Goal: Find specific page/section: Find specific page/section

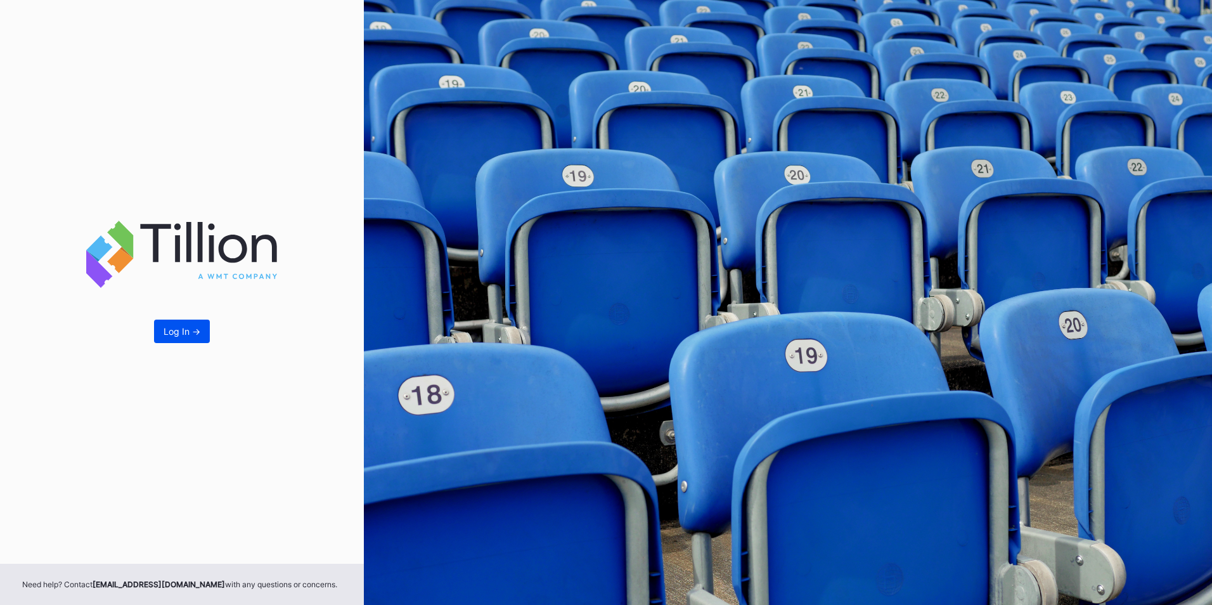
click at [190, 327] on button "Log In ->" at bounding box center [182, 331] width 56 height 23
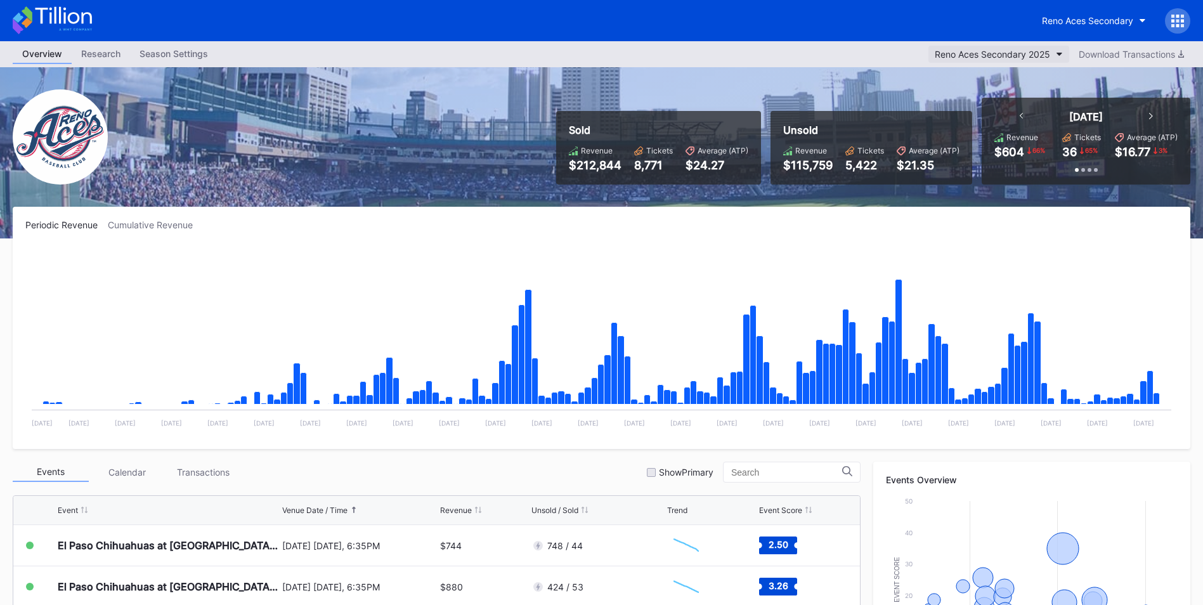
click at [1049, 55] on button "Reno Aces Secondary 2025" at bounding box center [998, 54] width 141 height 17
click at [1088, 20] on div "Reno Aces Secondary" at bounding box center [1087, 20] width 91 height 11
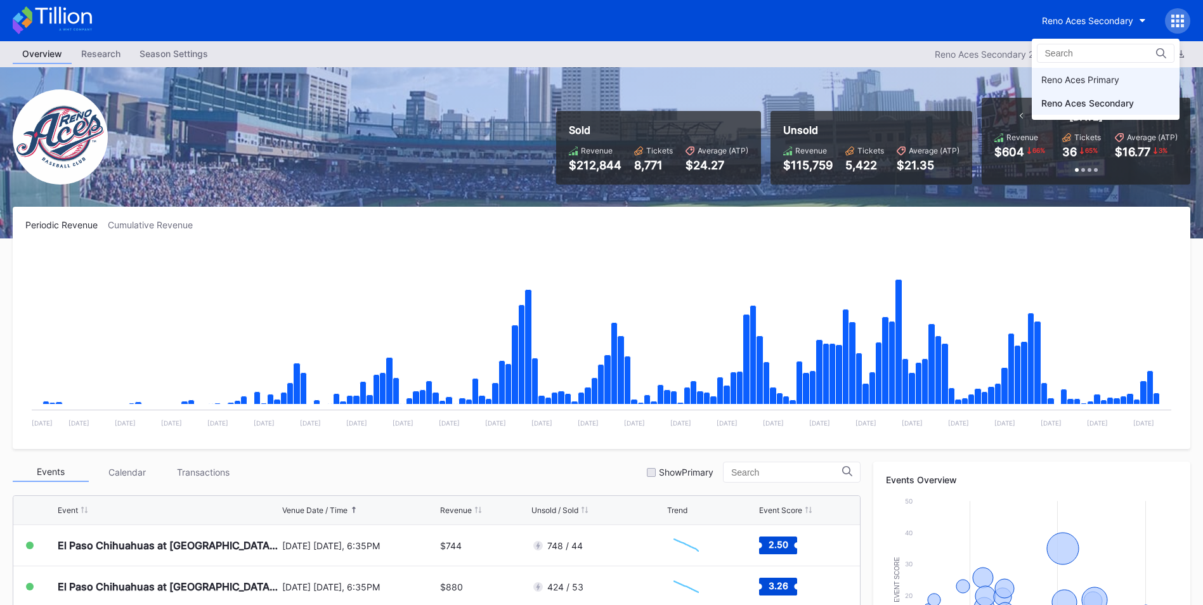
click at [1070, 79] on div "Reno Aces Primary" at bounding box center [1080, 79] width 78 height 11
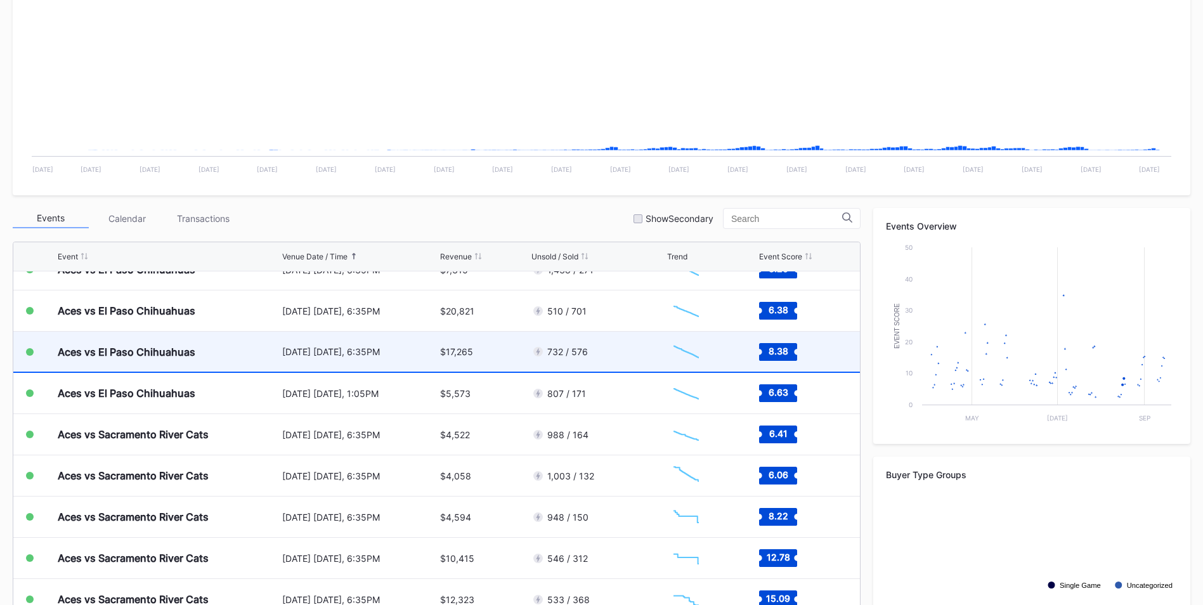
scroll to position [2390, 0]
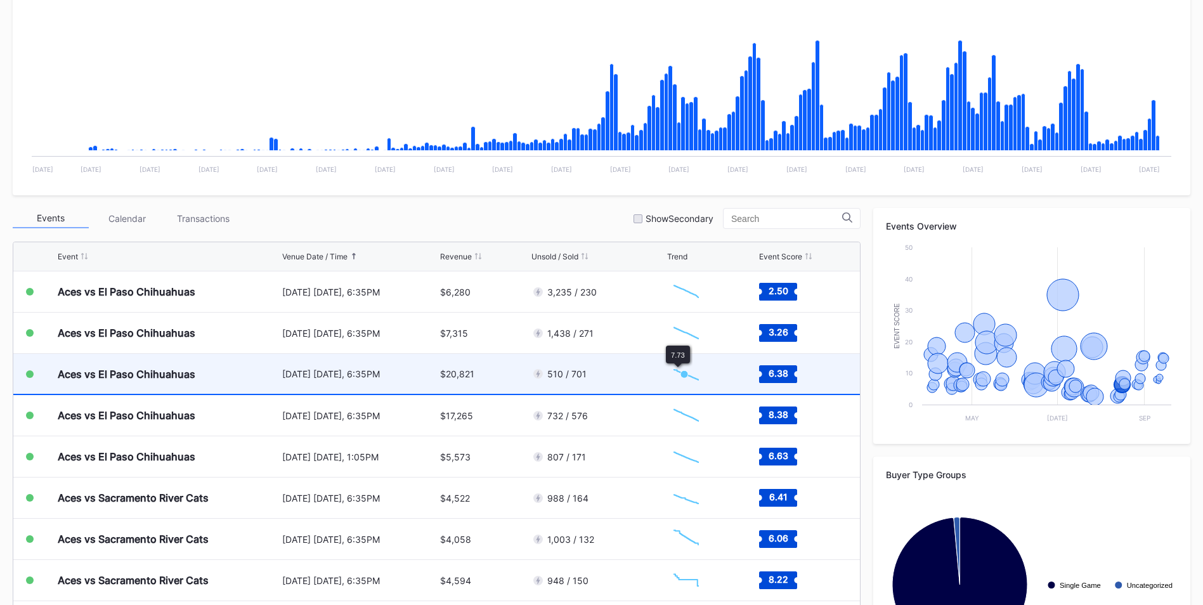
click at [680, 376] on icon "Chart title" at bounding box center [684, 374] width 8 height 8
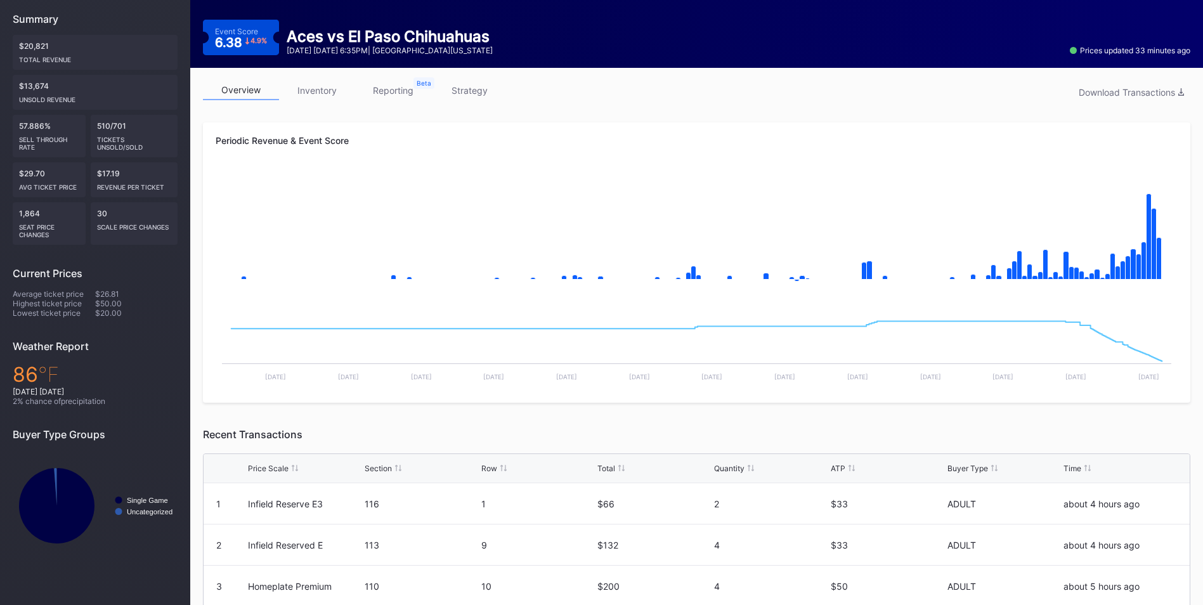
scroll to position [127, 0]
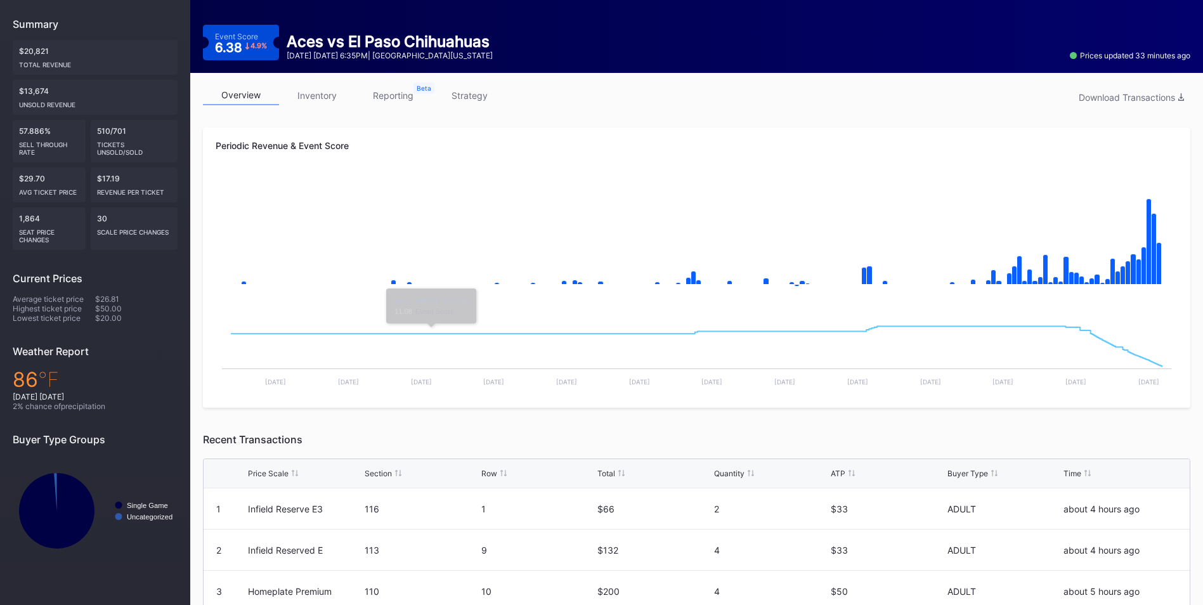
click at [332, 92] on link "inventory" at bounding box center [317, 96] width 76 height 20
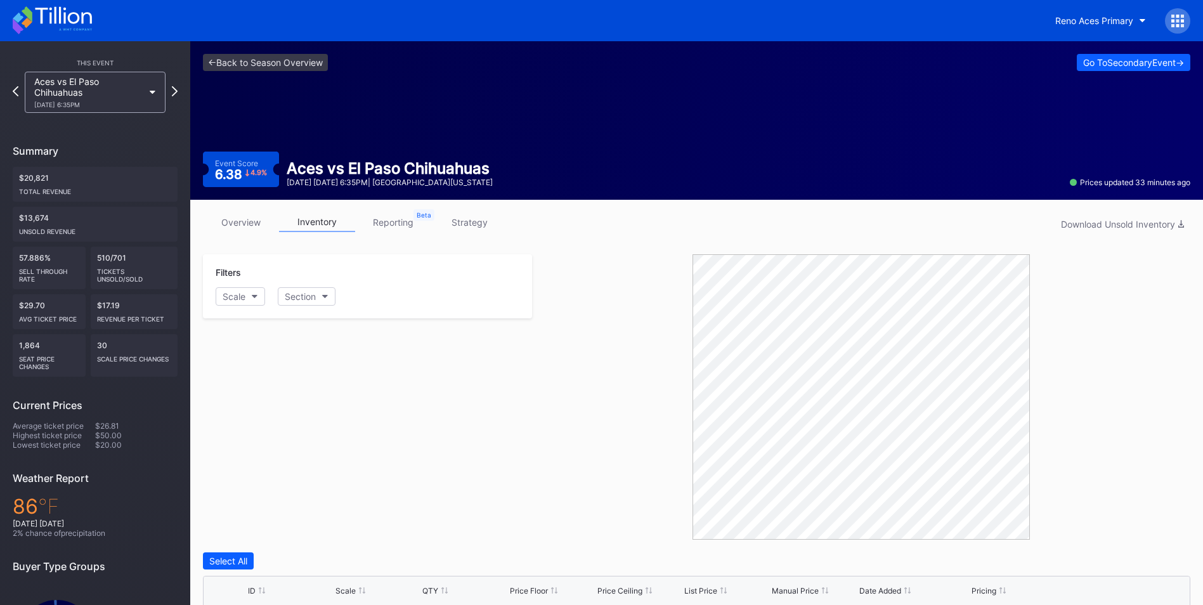
click at [154, 95] on div "Aces vs El Paso Chihuahuas [DATE] 6:35PM" at bounding box center [95, 92] width 141 height 41
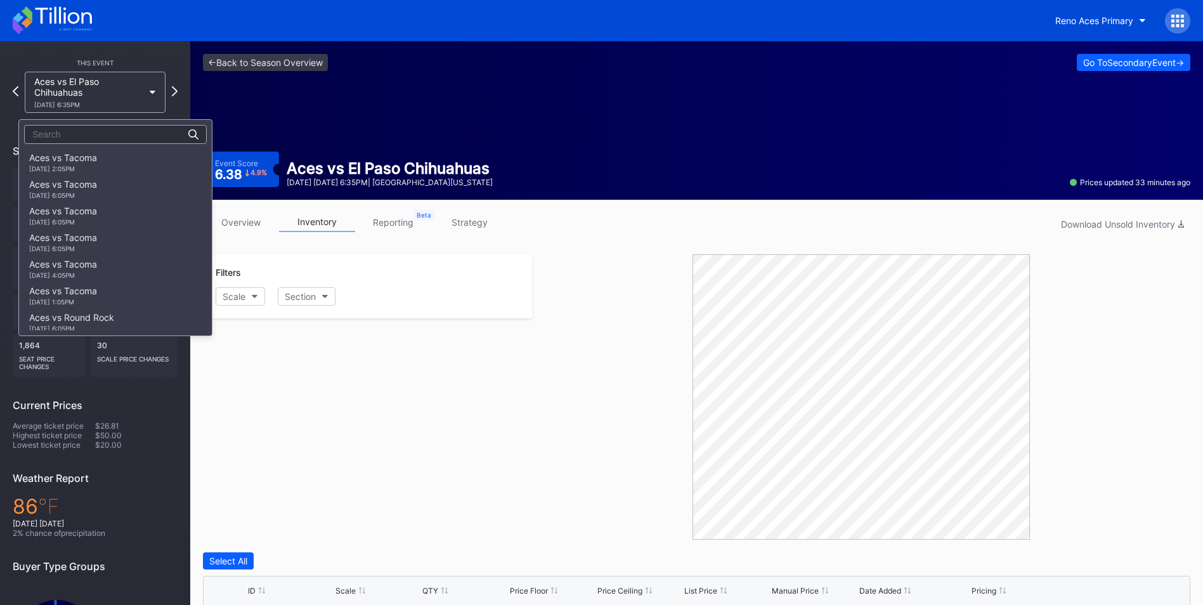
scroll to position [1598, 0]
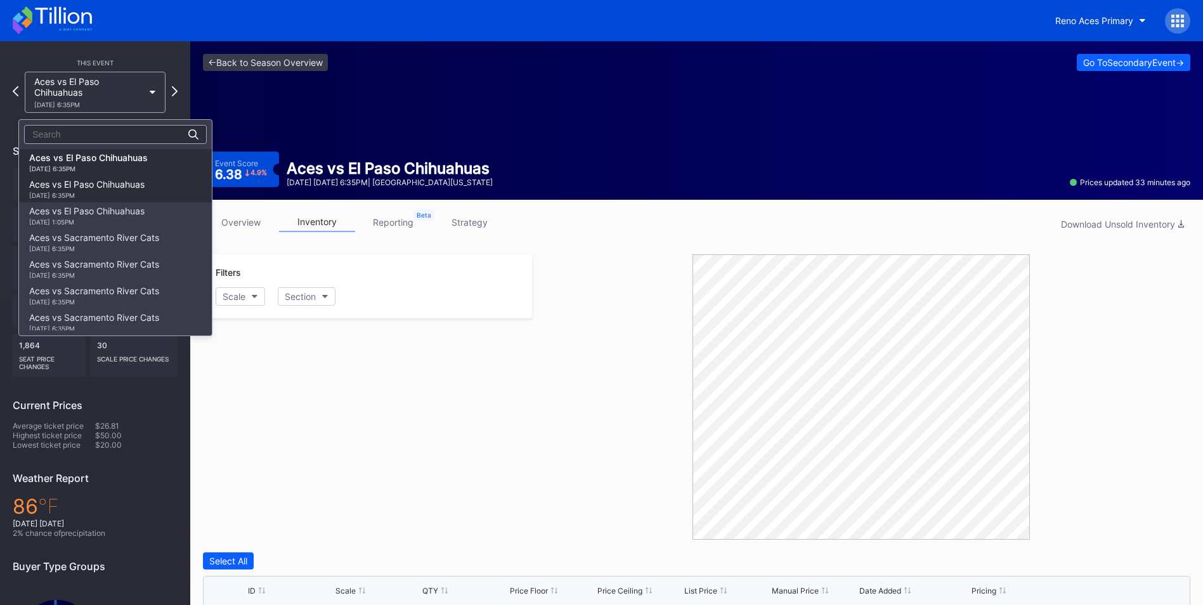
click at [94, 190] on div "Aces vs El Paso Chihuahuas [DATE] 6:35PM" at bounding box center [86, 189] width 115 height 20
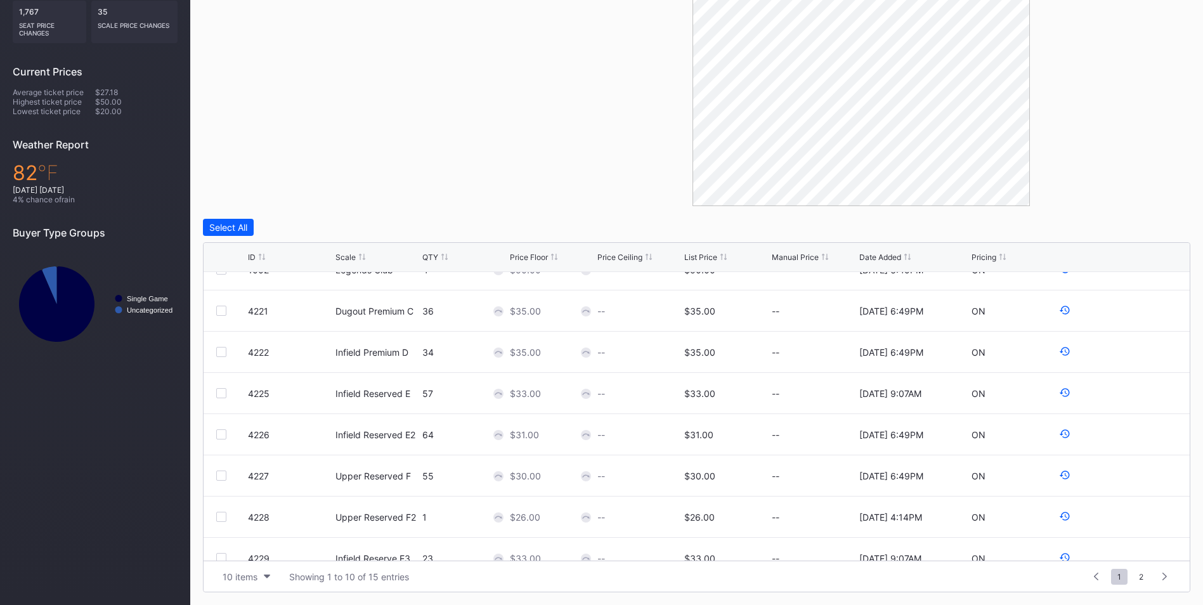
scroll to position [124, 0]
